Goal: Task Accomplishment & Management: Use online tool/utility

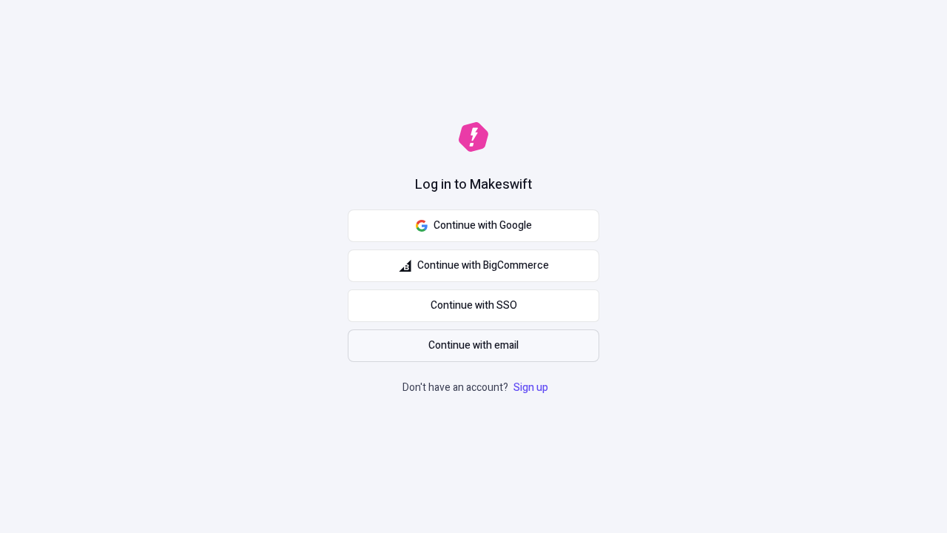
click at [474, 346] on span "Continue with email" at bounding box center [473, 345] width 90 height 16
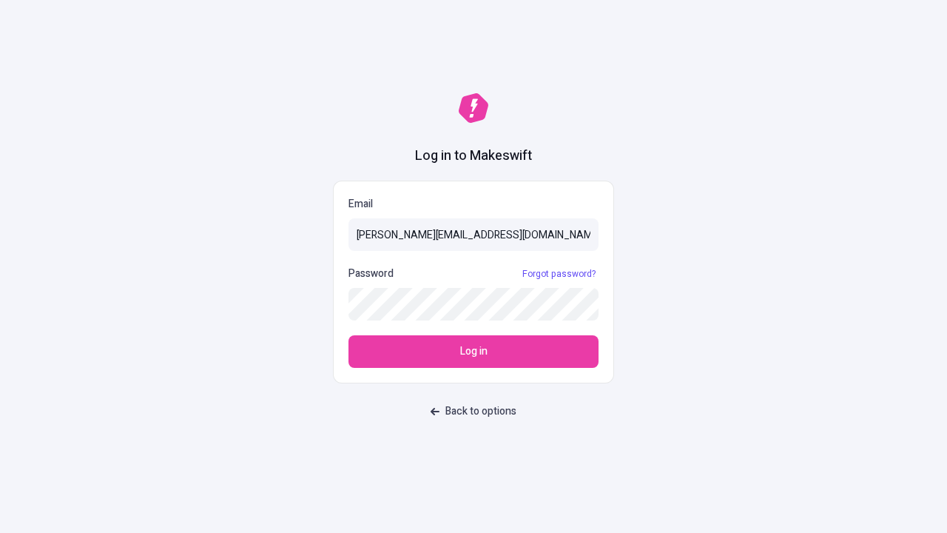
type input "sasha+test-ui@makeswift.com"
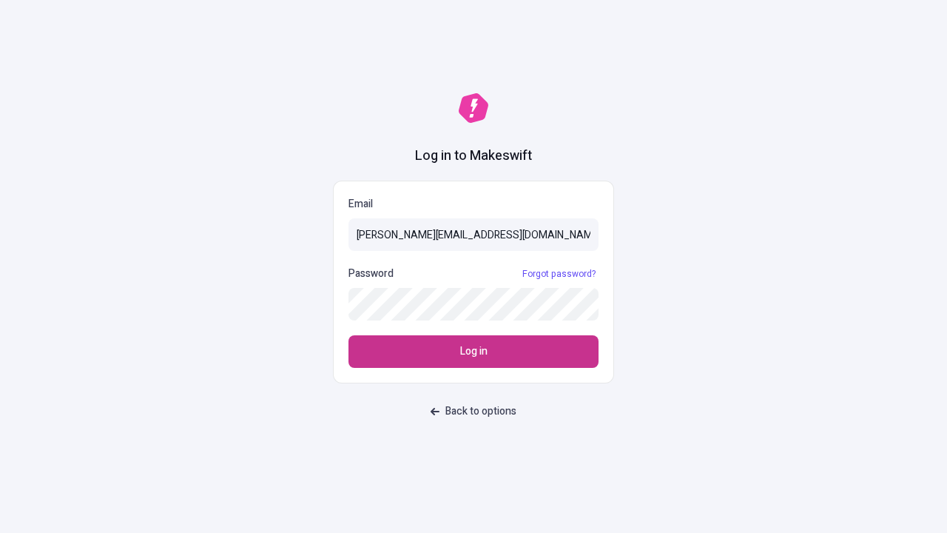
click at [474, 351] on span "Log in" at bounding box center [473, 351] width 27 height 16
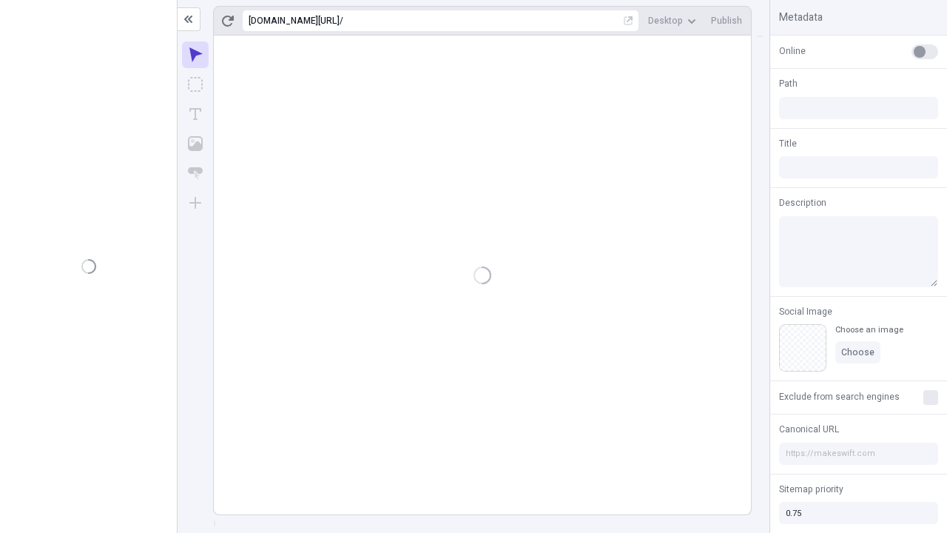
type input "/deep-link-acidus"
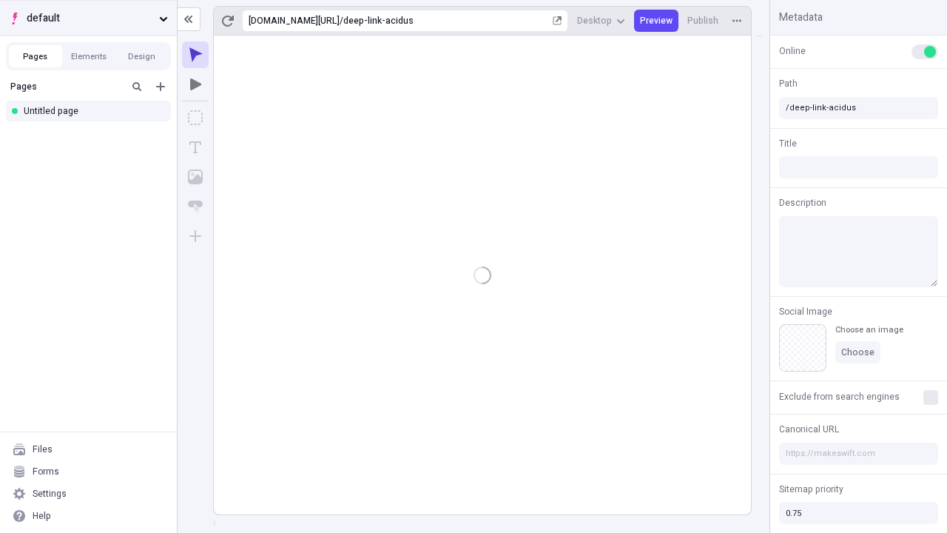
click at [88, 18] on span "default" at bounding box center [90, 18] width 127 height 16
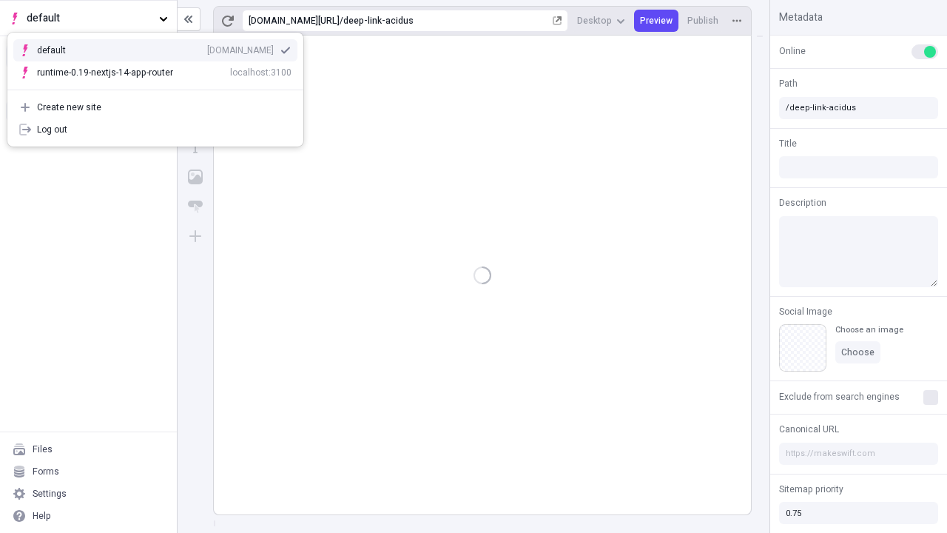
click at [207, 47] on div "[DOMAIN_NAME]" at bounding box center [240, 50] width 67 height 12
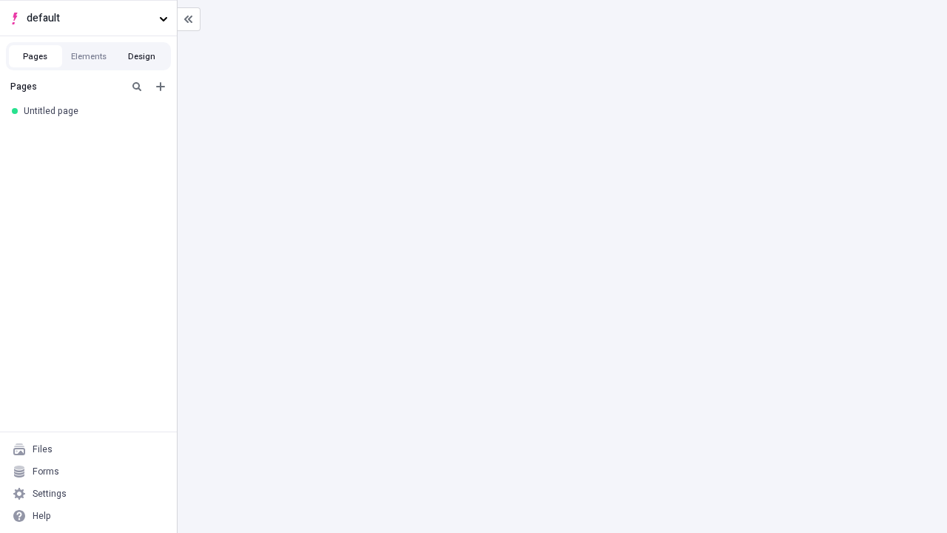
click at [141, 56] on button "Design" at bounding box center [141, 56] width 53 height 22
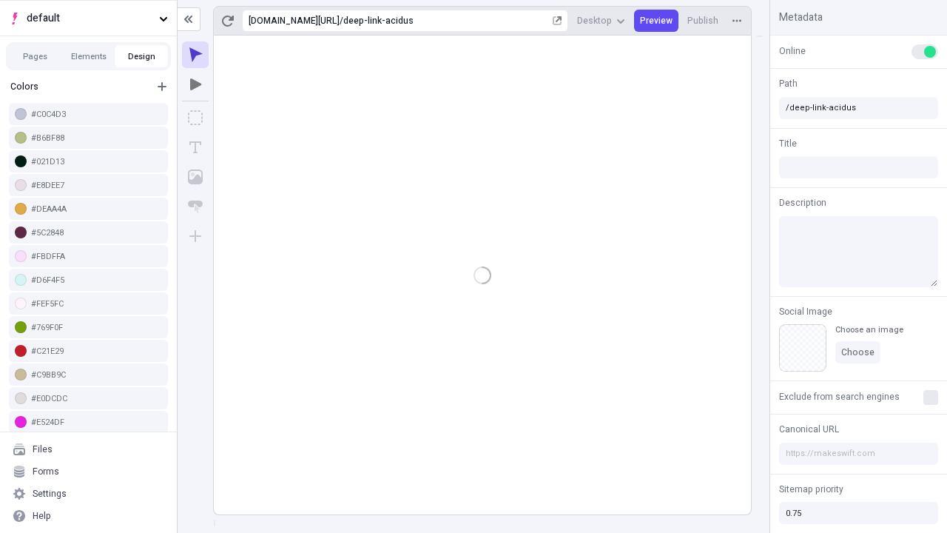
scroll to position [4, 0]
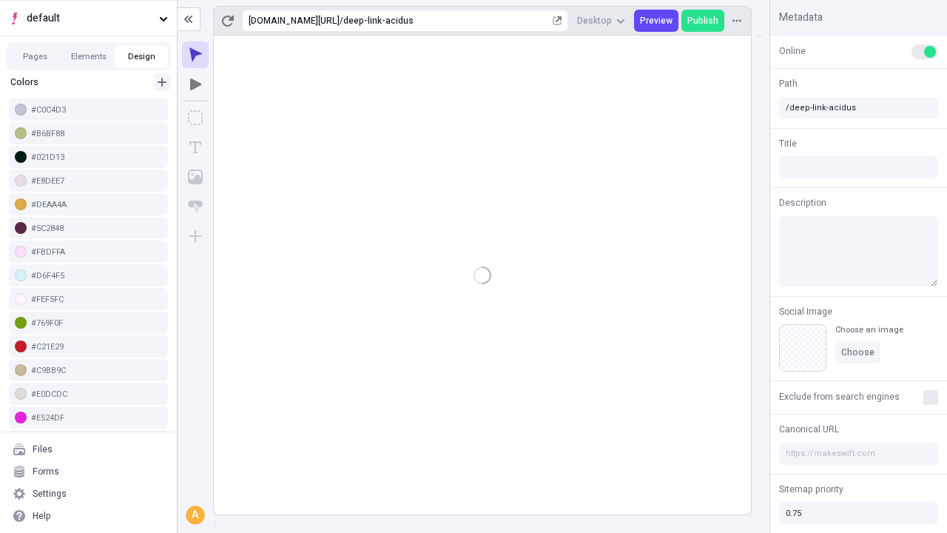
click at [162, 82] on icon "button" at bounding box center [162, 82] width 9 height 9
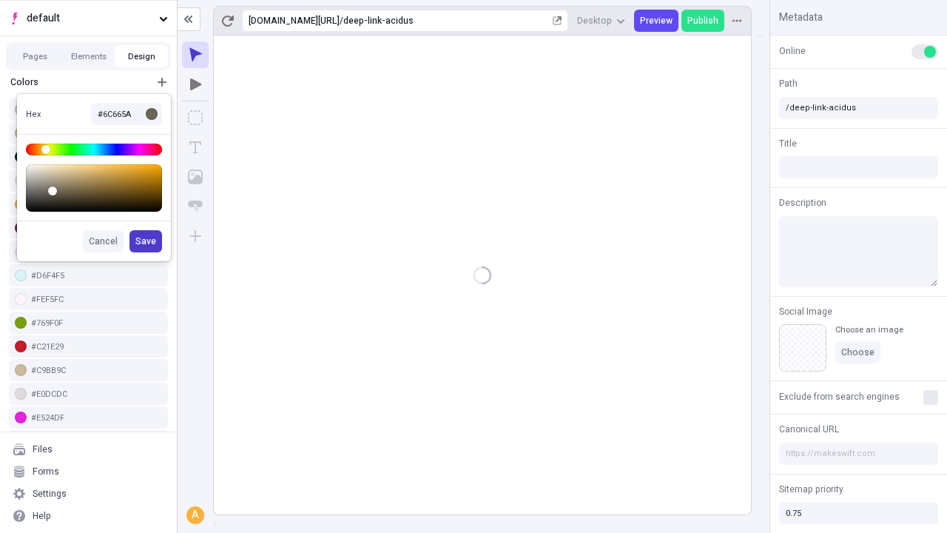
click at [147, 241] on span "Save" at bounding box center [145, 241] width 21 height 12
